Goal: Task Accomplishment & Management: Use online tool/utility

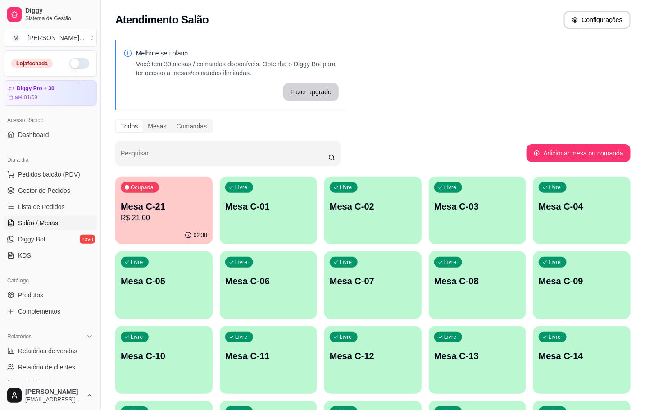
click at [141, 211] on p "Mesa C-21" at bounding box center [164, 206] width 86 height 13
click at [257, 196] on div "Livre Mesa C-01" at bounding box center [268, 204] width 95 height 55
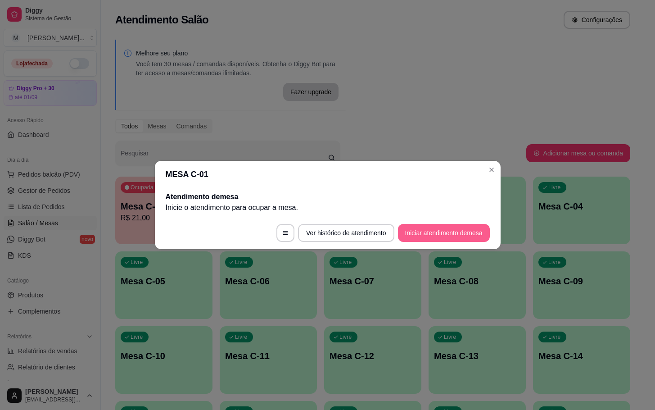
click at [465, 229] on button "Iniciar atendimento de mesa" at bounding box center [444, 233] width 92 height 18
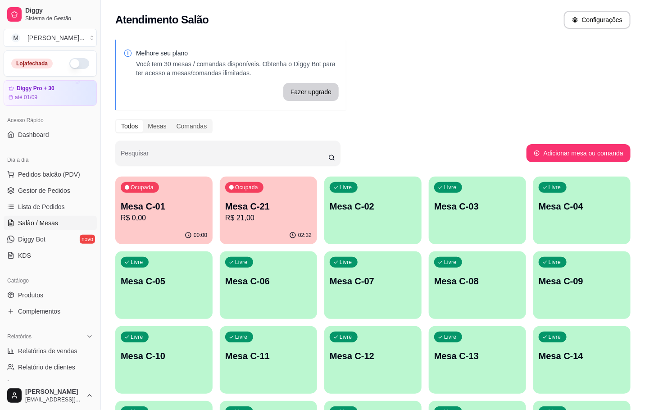
click at [177, 217] on p "R$ 0,00" at bounding box center [164, 218] width 86 height 11
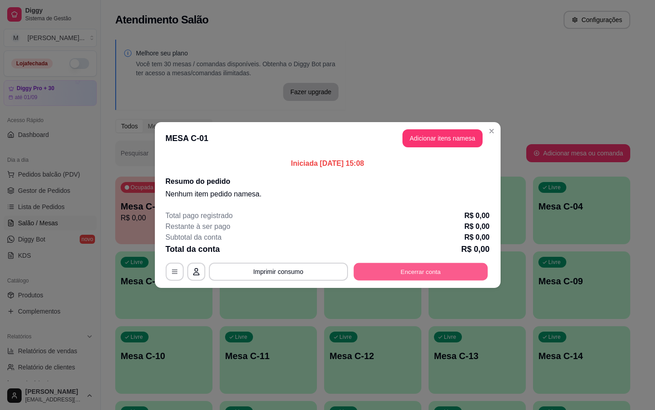
click at [448, 268] on button "Encerrar conta" at bounding box center [421, 272] width 134 height 18
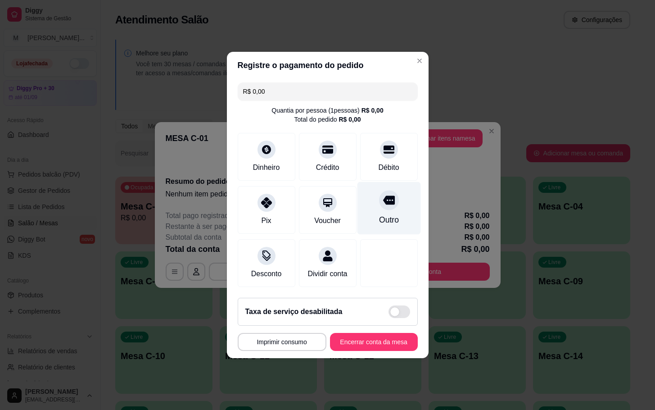
click at [388, 200] on div at bounding box center [389, 200] width 20 height 20
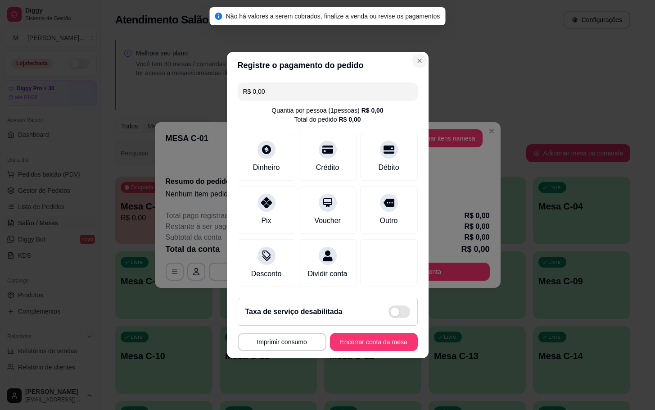
click at [403, 60] on header "Registre o pagamento do pedido" at bounding box center [328, 65] width 202 height 27
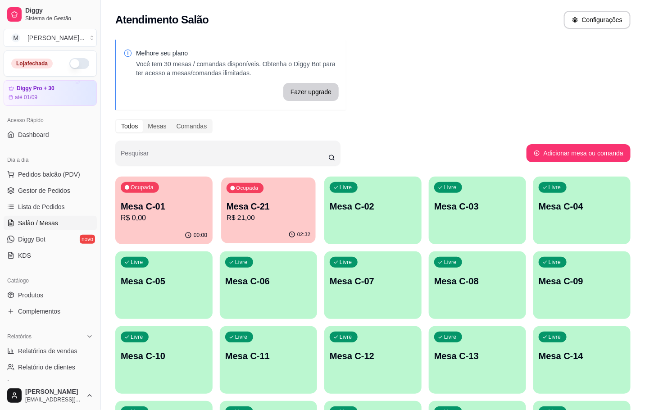
click at [230, 195] on div "Ocupada Mesa C-21 R$ 21,00" at bounding box center [268, 201] width 95 height 49
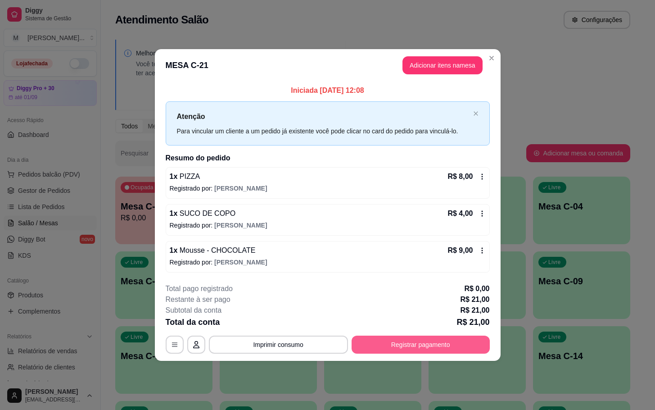
click at [400, 350] on button "Registrar pagamento" at bounding box center [421, 344] width 138 height 18
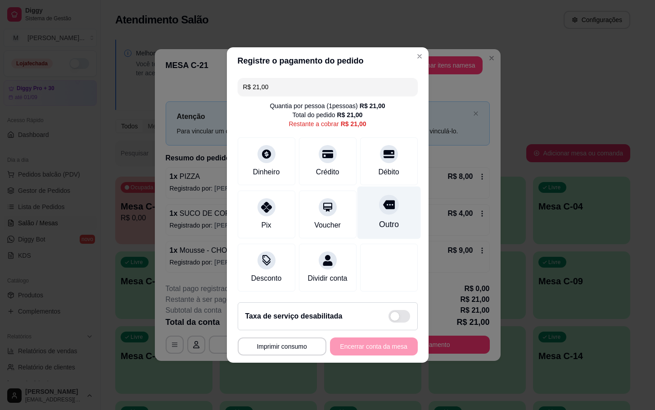
click at [388, 209] on div "Outro" at bounding box center [388, 212] width 63 height 53
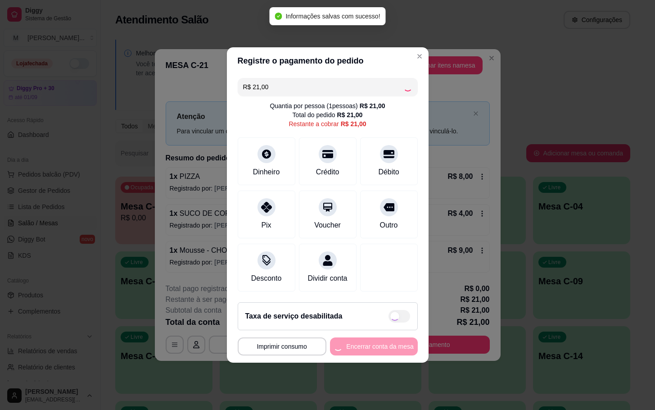
type input "R$ 0,00"
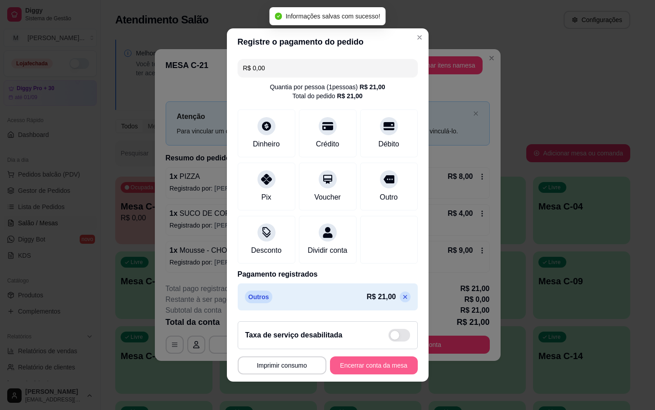
click at [371, 365] on button "Encerrar conta da mesa" at bounding box center [374, 365] width 88 height 18
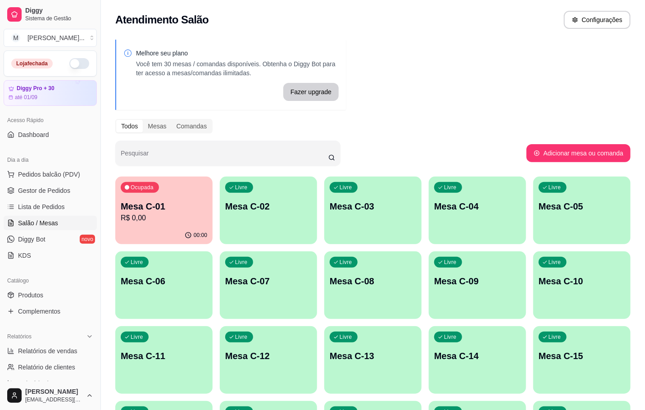
click at [188, 233] on icon "button" at bounding box center [188, 234] width 7 height 7
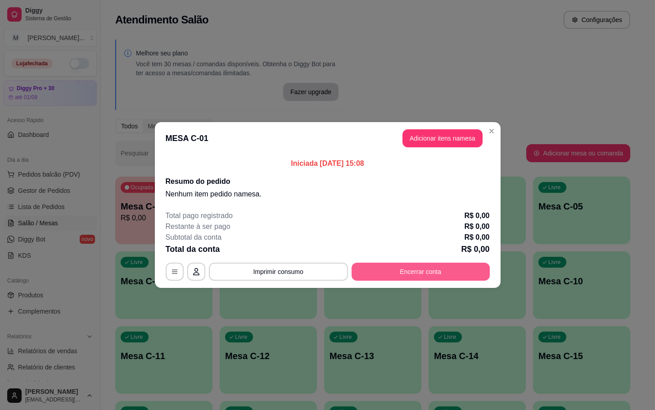
click at [383, 273] on button "Encerrar conta" at bounding box center [421, 272] width 138 height 18
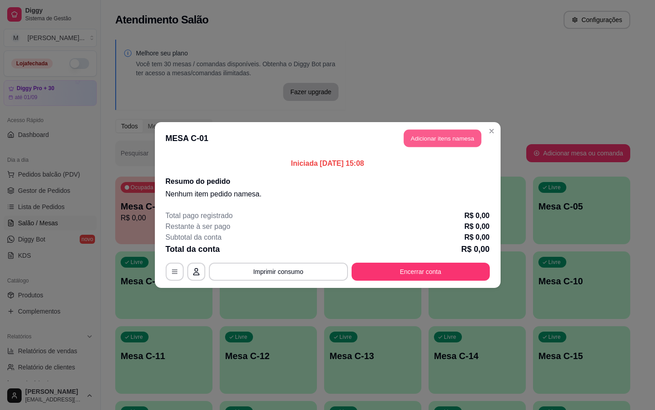
click at [461, 140] on button "Adicionar itens na mesa" at bounding box center [442, 139] width 77 height 18
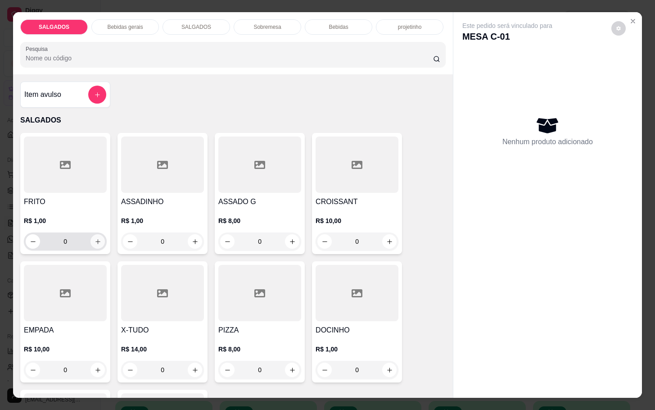
click at [96, 236] on button "increase-product-quantity" at bounding box center [98, 241] width 14 height 14
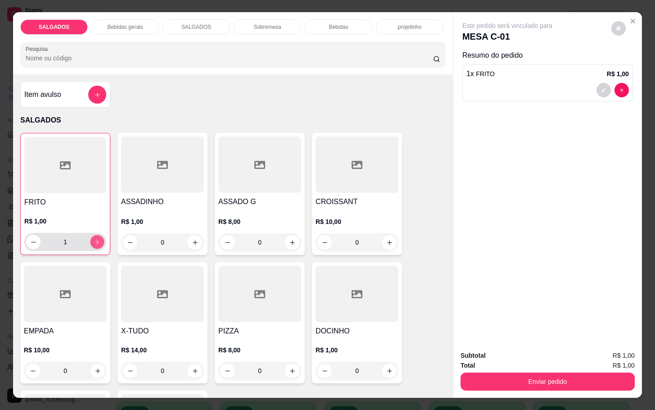
click at [96, 236] on button "increase-product-quantity" at bounding box center [98, 242] width 14 height 14
click at [97, 236] on button "increase-product-quantity" at bounding box center [98, 242] width 14 height 14
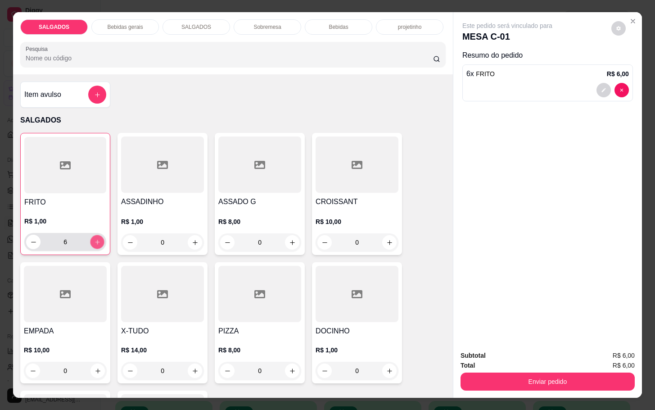
click at [99, 236] on button "increase-product-quantity" at bounding box center [98, 242] width 14 height 14
click at [99, 236] on button "increase-product-quantity" at bounding box center [97, 242] width 14 height 14
click at [100, 236] on div "9" at bounding box center [65, 242] width 82 height 18
click at [98, 238] on button "increase-product-quantity" at bounding box center [98, 242] width 14 height 14
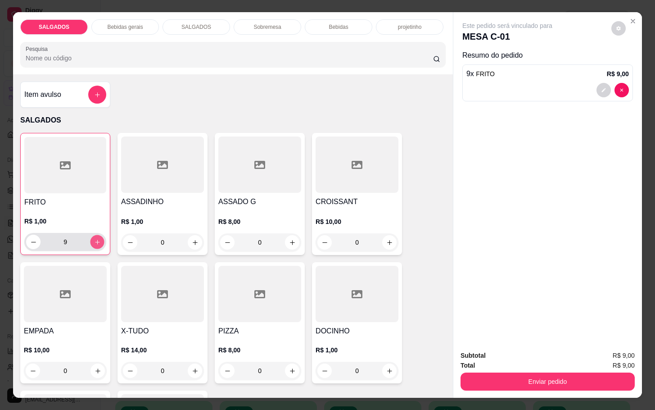
type input "10"
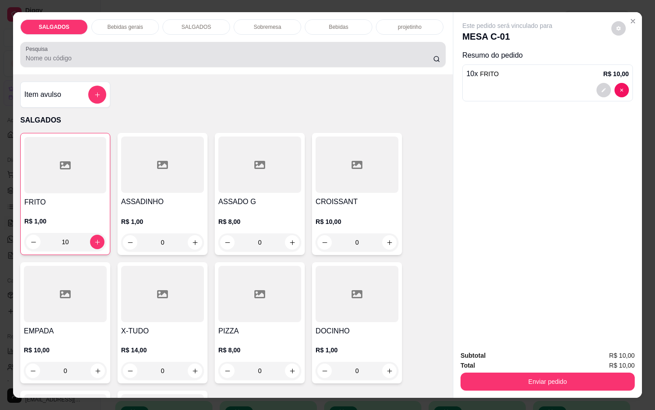
click at [319, 42] on div "Pesquisa" at bounding box center [233, 54] width 426 height 25
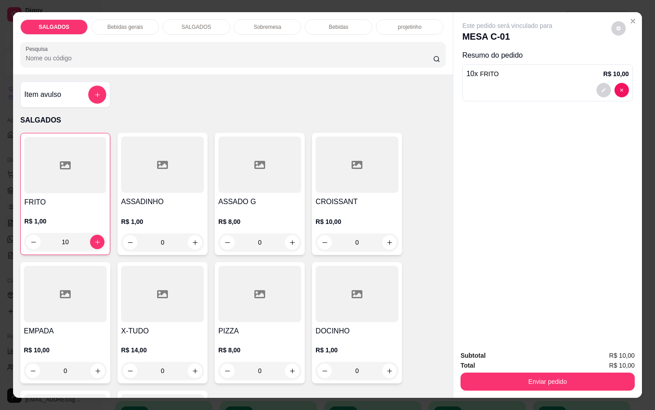
click at [311, 26] on div "Bebidas" at bounding box center [339, 26] width 68 height 15
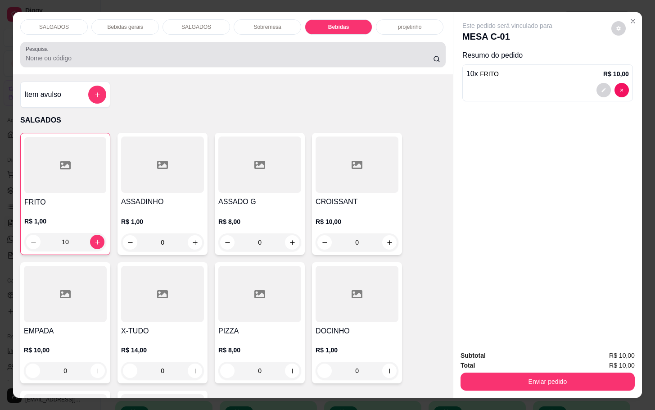
scroll to position [22, 0]
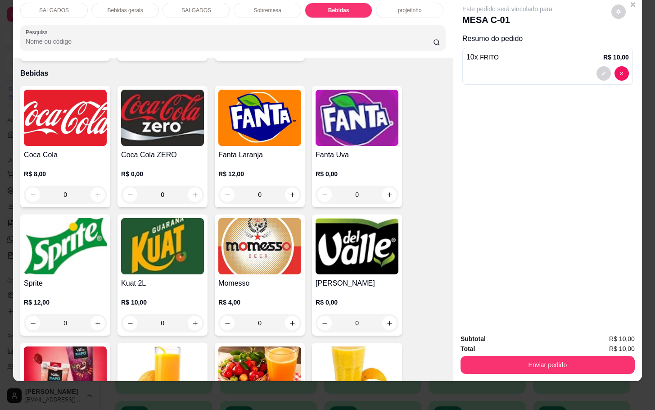
click at [122, 7] on p "Bebidas gerais" at bounding box center [125, 10] width 36 height 7
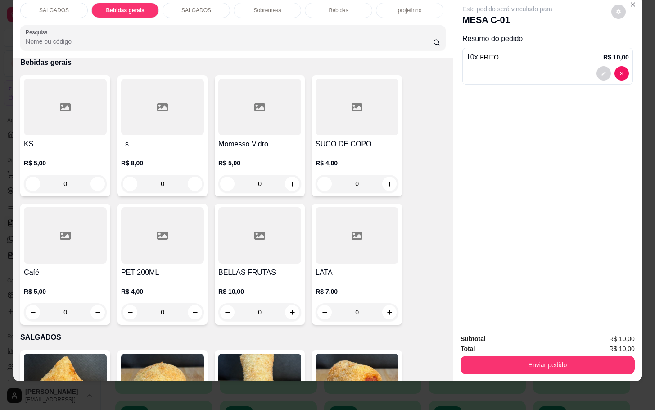
click at [272, 150] on div "R$ 5,00 0" at bounding box center [259, 171] width 83 height 43
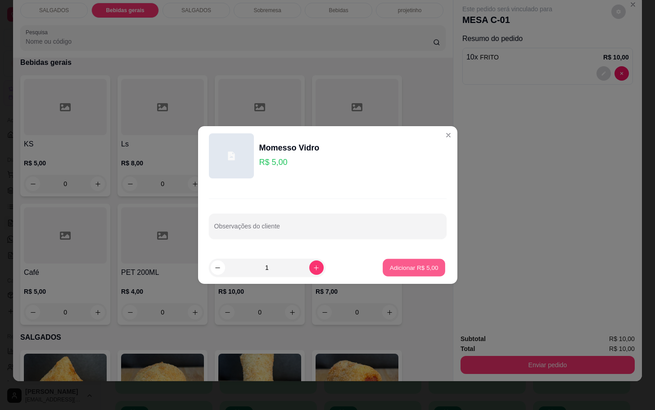
click at [390, 266] on p "Adicionar R$ 5,00" at bounding box center [414, 267] width 49 height 9
type input "1"
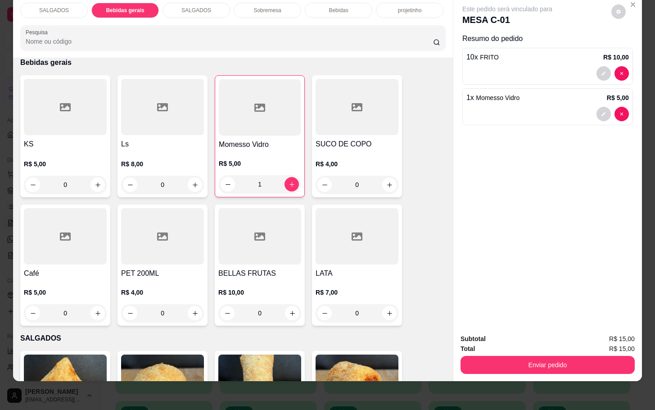
drag, startPoint x: 489, startPoint y: 344, endPoint x: 491, endPoint y: 349, distance: 4.9
click at [489, 354] on div "Enviar pedido" at bounding box center [548, 364] width 174 height 20
click at [505, 356] on button "Enviar pedido" at bounding box center [548, 365] width 174 height 18
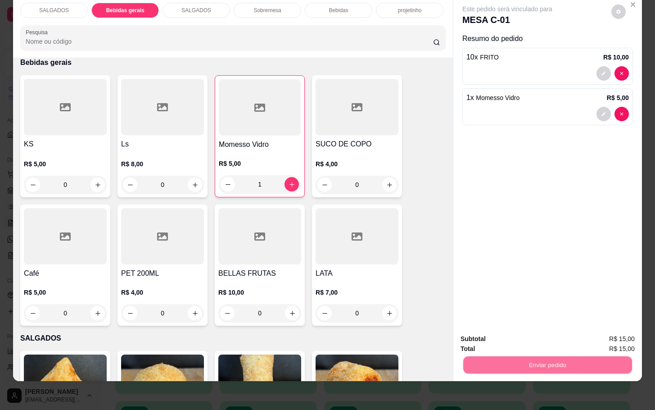
click at [508, 330] on button "Não registrar e enviar pedido" at bounding box center [517, 332] width 94 height 17
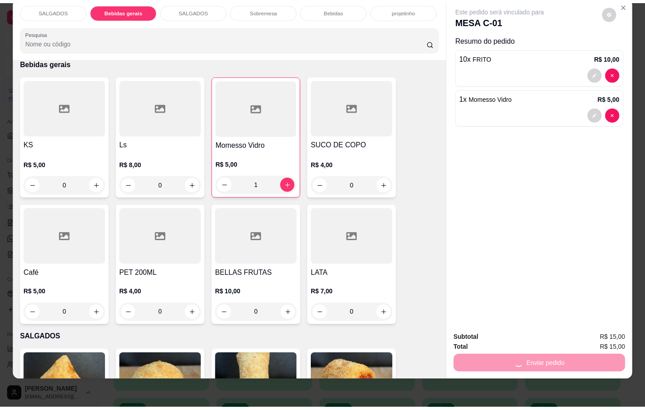
scroll to position [0, 0]
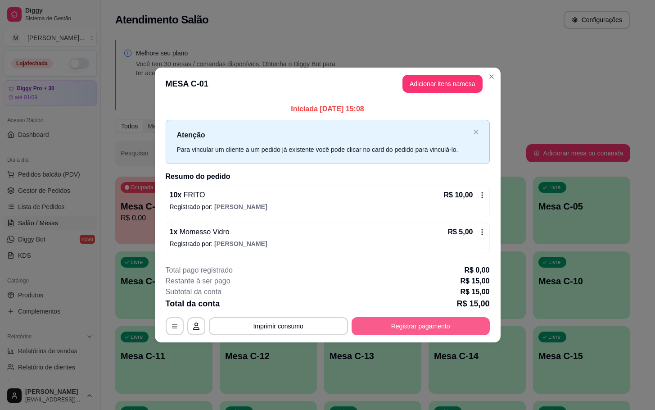
click at [429, 327] on button "Registrar pagamento" at bounding box center [421, 326] width 138 height 18
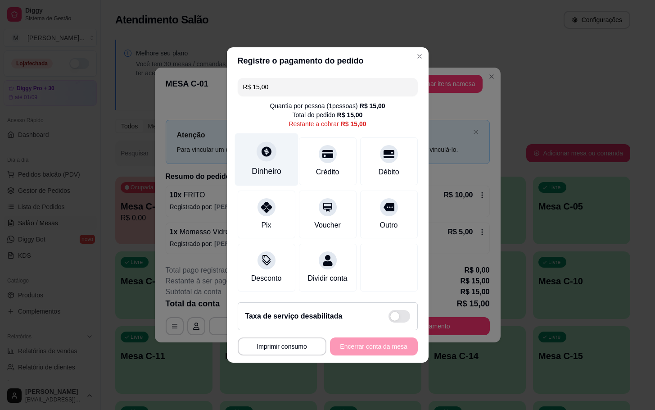
click at [276, 143] on div "Dinheiro" at bounding box center [266, 159] width 63 height 53
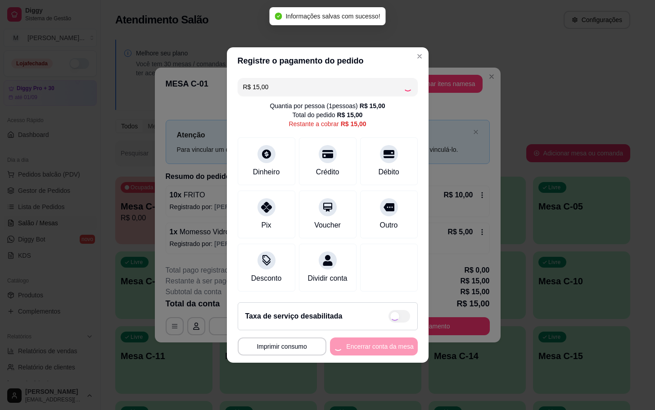
type input "R$ 0,00"
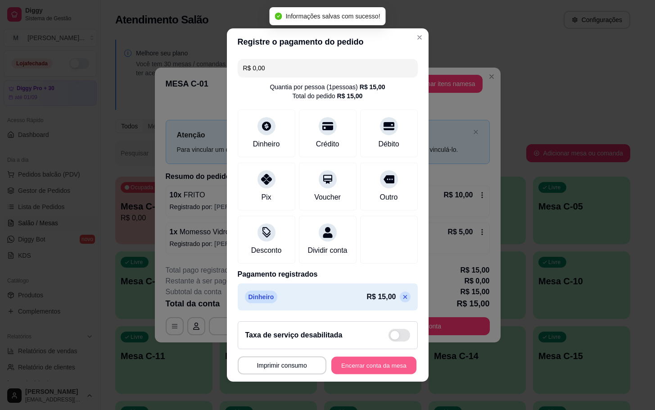
click at [362, 365] on button "Encerrar conta da mesa" at bounding box center [373, 366] width 85 height 18
